Goal: Navigation & Orientation: Go to known website

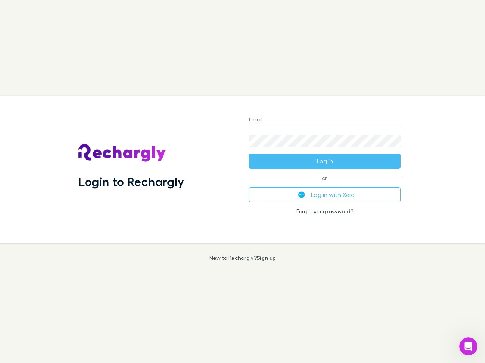
click at [242, 182] on div "Login to Rechargly" at bounding box center [157, 169] width 170 height 147
click at [324, 120] on input "Email" at bounding box center [324, 120] width 151 height 12
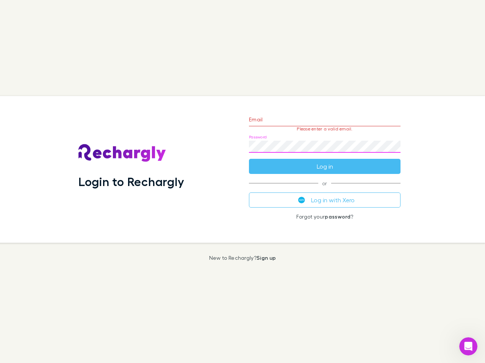
click at [324, 161] on form "Email Please enter a valid email. Password Log in" at bounding box center [324, 141] width 151 height 66
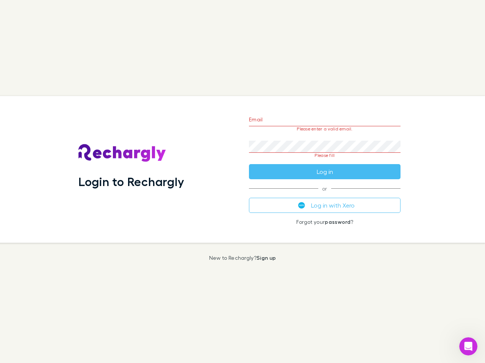
click at [324, 195] on div "Email Please enter a valid email. Password Please fill Log in or Log in with Xe…" at bounding box center [325, 169] width 164 height 147
click at [468, 347] on icon "Open Intercom Messenger" at bounding box center [468, 347] width 12 height 12
